Goal: Information Seeking & Learning: Find specific page/section

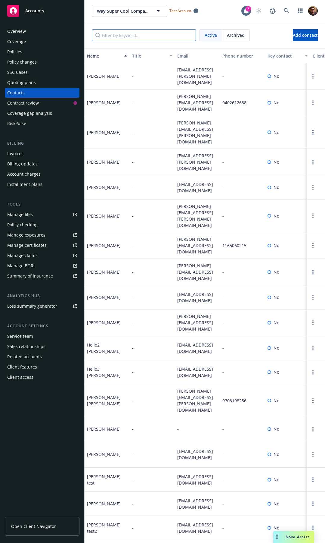
click at [140, 37] on input "Filter by keyword..." at bounding box center [144, 35] width 104 height 12
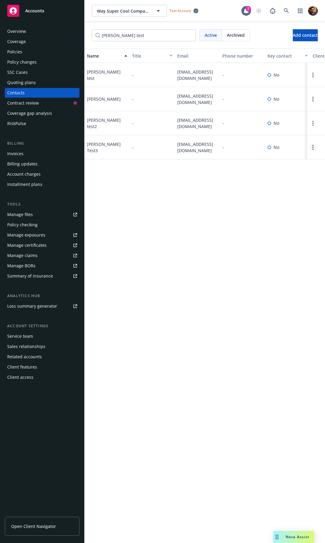
click at [313, 145] on icon "Open options" at bounding box center [313, 147] width 1 height 5
click at [128, 40] on input "joe test" at bounding box center [144, 35] width 104 height 12
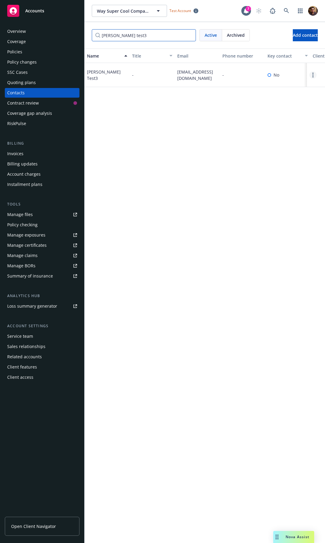
type input "joe test3"
click at [312, 74] on link "Open options" at bounding box center [313, 74] width 7 height 7
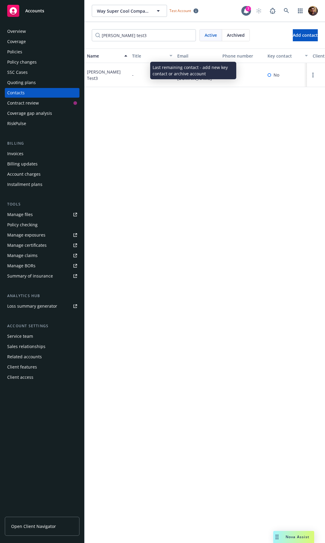
click at [213, 167] on div "Name Title Email Phone number Key contact Client navigator role(s) Client navig…" at bounding box center [205, 296] width 241 height 494
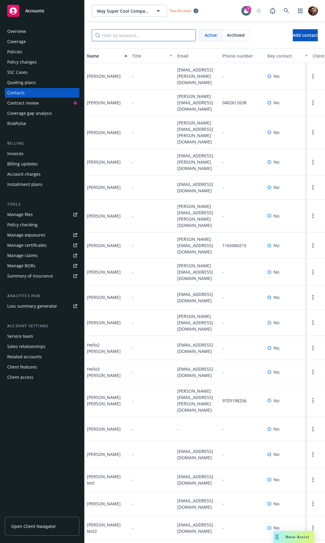
click at [141, 34] on input "Filter by keyword..." at bounding box center [144, 35] width 104 height 12
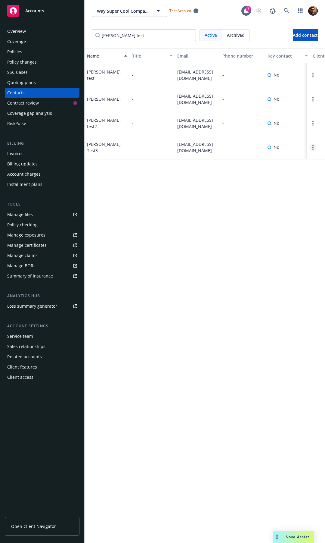
click at [312, 148] on link "Open options" at bounding box center [313, 147] width 7 height 7
click at [144, 33] on input "joe test" at bounding box center [144, 35] width 104 height 12
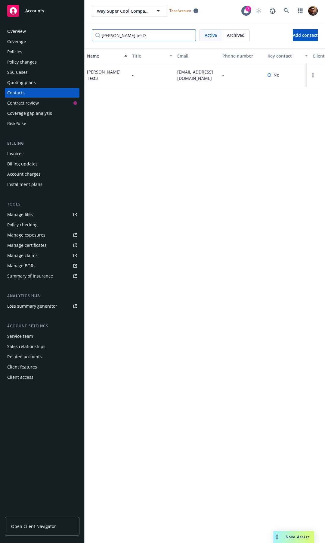
type input "joe test3"
drag, startPoint x: 194, startPoint y: 135, endPoint x: 275, endPoint y: 90, distance: 92.4
click at [195, 135] on div "Name Title Email Phone number Key contact Client navigator role(s) Client navig…" at bounding box center [205, 296] width 241 height 494
click at [312, 73] on link "Open options" at bounding box center [313, 74] width 7 height 7
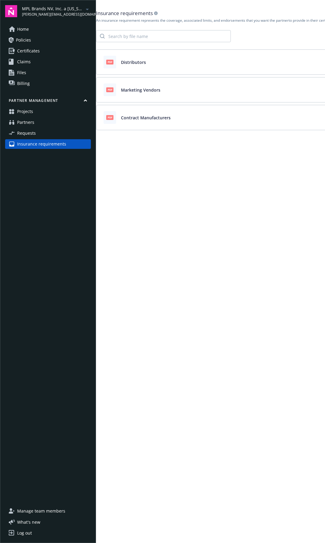
scroll to position [0, 42]
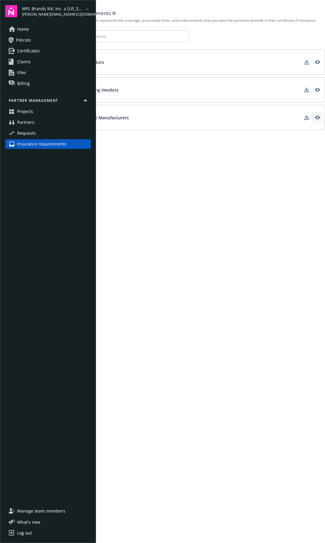
click at [319, 117] on icon "View" at bounding box center [317, 118] width 5 height 4
click at [320, 89] on link "View" at bounding box center [318, 90] width 10 height 10
click at [319, 61] on icon "View" at bounding box center [317, 62] width 5 height 4
click at [317, 64] on icon "View" at bounding box center [317, 62] width 5 height 5
click at [320, 90] on icon "View" at bounding box center [317, 89] width 5 height 5
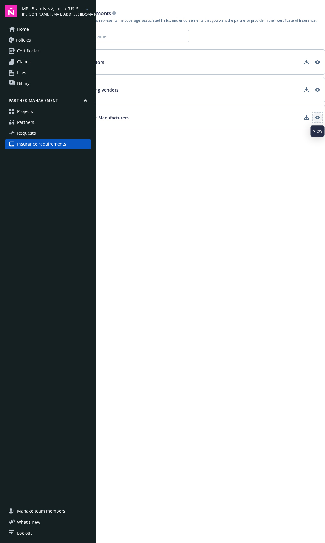
click at [318, 119] on icon "View" at bounding box center [317, 118] width 5 height 4
click at [320, 62] on link "View" at bounding box center [318, 62] width 10 height 10
